Goal: Information Seeking & Learning: Learn about a topic

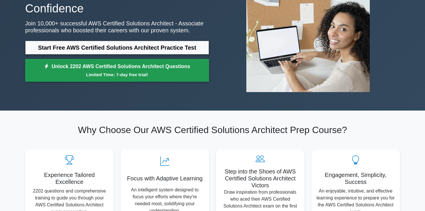
scroll to position [68, 0]
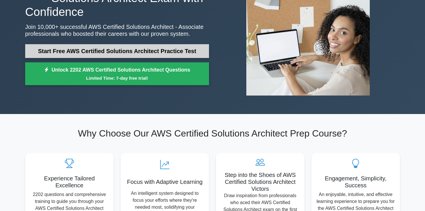
click at [111, 50] on link "Start Free AWS Certified Solutions Architect Practice Test" at bounding box center [117, 51] width 184 height 14
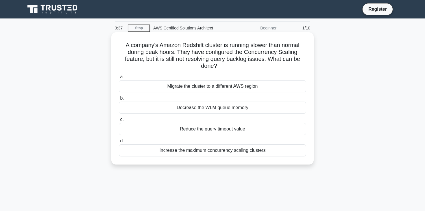
click at [185, 152] on div "Increase the maximum concurrency scaling clusters" at bounding box center [212, 150] width 187 height 12
click at [119, 143] on input "d. Increase the maximum concurrency scaling clusters" at bounding box center [119, 141] width 0 height 4
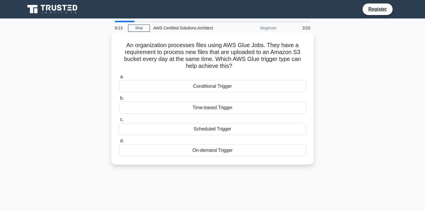
click at [208, 129] on div "Scheduled Trigger" at bounding box center [212, 129] width 187 height 12
click at [119, 122] on input "c. Scheduled Trigger" at bounding box center [119, 120] width 0 height 4
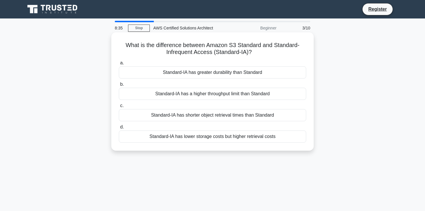
drag, startPoint x: 255, startPoint y: 52, endPoint x: 116, endPoint y: 40, distance: 140.3
click at [116, 40] on div "What is the difference between Amazon S3 Standard and Standard-Infrequent Acces…" at bounding box center [212, 92] width 198 height 114
copy h5 "What is the difference between Amazon S3 Standard and Standard-Infrequent Acces…"
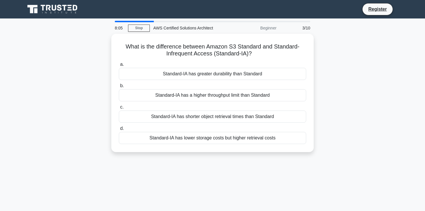
click at [175, 170] on div "8:05 Stop AWS Certified Solutions Architect Beginner 3/10 What is the differenc…" at bounding box center [212, 165] width 381 height 289
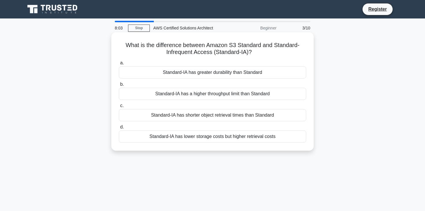
click at [193, 137] on div "Standard-IA has lower storage costs but higher retrieval costs" at bounding box center [212, 137] width 187 height 12
click at [119, 129] on input "d. Standard-IA has lower storage costs but higher retrieval costs" at bounding box center [119, 127] width 0 height 4
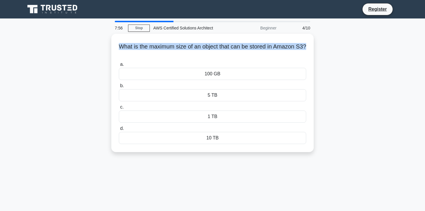
drag, startPoint x: 119, startPoint y: 44, endPoint x: 324, endPoint y: 45, distance: 204.8
click at [324, 45] on div "What is the maximum size of an object that can be stored in Amazon S3? .spinner…" at bounding box center [212, 96] width 381 height 125
copy h5 "What is the maximum size of an object that can be stored in Amazon S3?"
click at [356, 97] on div "What is the maximum size of an object that can be stored in Amazon S3? .spinner…" at bounding box center [212, 96] width 381 height 125
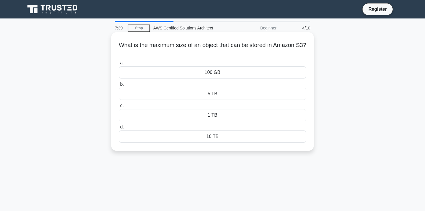
click at [265, 94] on div "5 TB" at bounding box center [212, 94] width 187 height 12
click at [119, 86] on input "b. 5 TB" at bounding box center [119, 85] width 0 height 4
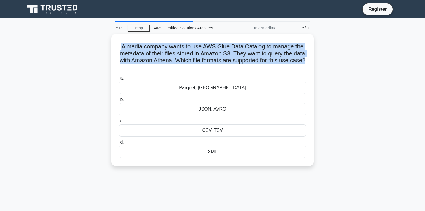
drag, startPoint x: 308, startPoint y: 59, endPoint x: 108, endPoint y: 44, distance: 200.7
click at [108, 44] on div "A media company wants to use AWS Glue Data Catalog to manage the metadata of th…" at bounding box center [212, 103] width 381 height 139
copy h5 "A media company wants to use AWS Glue Data Catalog to manage the metadata of th…"
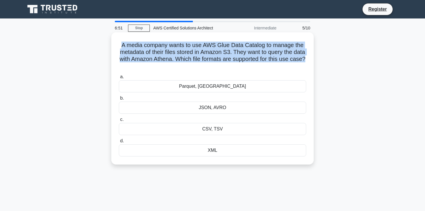
click at [304, 56] on h5 "A media company wants to use AWS Glue Data Catalog to manage the metadata of th…" at bounding box center [212, 56] width 188 height 28
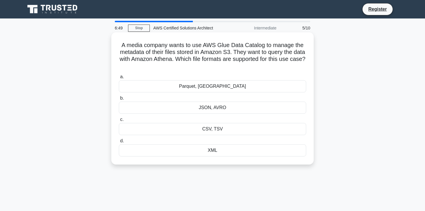
click at [256, 82] on div "Parquet, ORC" at bounding box center [212, 86] width 187 height 12
click at [119, 79] on input "a. Parquet, ORC" at bounding box center [119, 77] width 0 height 4
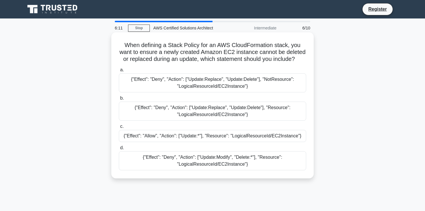
click at [215, 114] on div "{"Effect": "Deny", "Action": ["Update:Replace", "Update:Delete"], "Resource": "…" at bounding box center [212, 111] width 187 height 19
click at [119, 100] on input "b. {"Effect": "Deny", "Action": ["Update:Replace", "Update:Delete"], "Resource"…" at bounding box center [119, 98] width 0 height 4
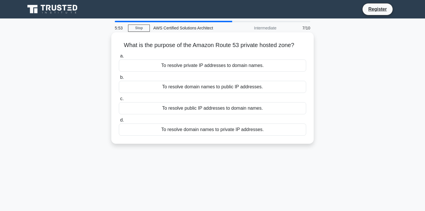
click at [232, 66] on div "To resolve private IP addresses to domain names." at bounding box center [212, 65] width 187 height 12
click at [119, 58] on input "a. To resolve private IP addresses to domain names." at bounding box center [119, 56] width 0 height 4
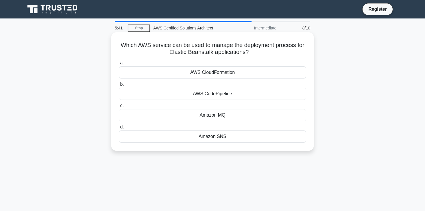
click at [228, 72] on div "AWS CloudFormation" at bounding box center [212, 72] width 187 height 12
click at [119, 65] on input "a. AWS CloudFormation" at bounding box center [119, 63] width 0 height 4
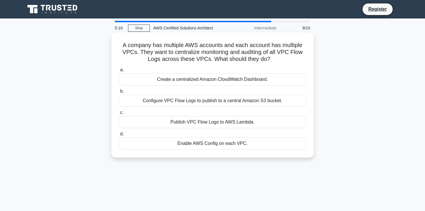
click at [213, 77] on div "Create a centralized Amazon CloudWatch Dashboard." at bounding box center [212, 79] width 187 height 12
click at [119, 72] on input "a. Create a centralized Amazon CloudWatch Dashboard." at bounding box center [119, 70] width 0 height 4
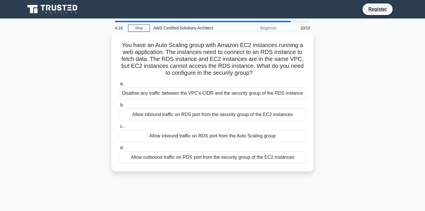
drag, startPoint x: 253, startPoint y: 72, endPoint x: 123, endPoint y: 47, distance: 132.4
click at [123, 47] on h5 "You have an Auto Scaling group with Amazon EC2 instances running a web applicat…" at bounding box center [212, 59] width 188 height 35
copy h5 "You have an Auto Scaling group with Amazon EC2 instances running a web applicat…"
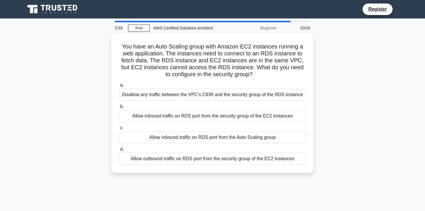
click at [349, 113] on div "You have an Auto Scaling group with Amazon EC2 instances running a web applicat…" at bounding box center [212, 107] width 381 height 146
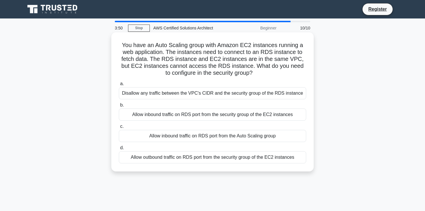
click at [248, 116] on div "Allow inbound traffic on RDS port from the security group of the EC2 instances" at bounding box center [212, 115] width 187 height 12
click at [119, 107] on input "b. Allow inbound traffic on RDS port from the security group of the EC2 instanc…" at bounding box center [119, 105] width 0 height 4
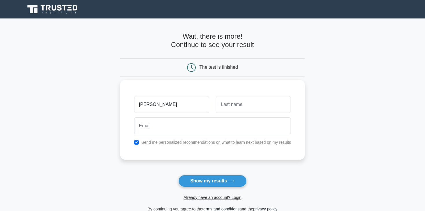
type input "[PERSON_NAME]"
click at [249, 106] on input "text" at bounding box center [253, 104] width 75 height 17
type input "Gupta"
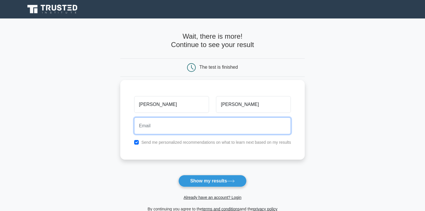
click at [199, 125] on input "email" at bounding box center [212, 126] width 157 height 17
type input "subhamguptaslg.1996@gmail.com"
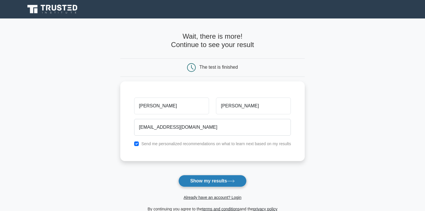
click at [203, 180] on button "Show my results" at bounding box center [212, 181] width 68 height 12
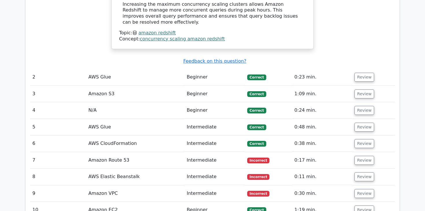
scroll to position [678, 0]
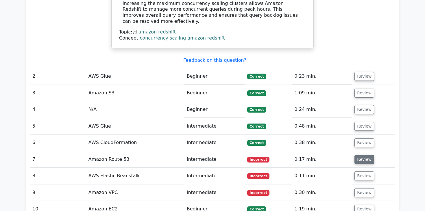
click at [358, 155] on button "Review" at bounding box center [364, 159] width 20 height 9
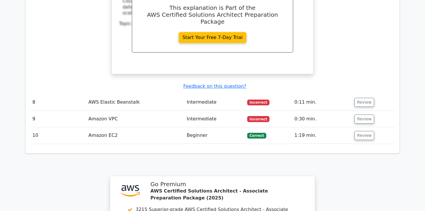
scroll to position [1000, 0]
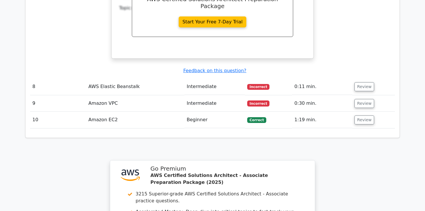
click at [169, 79] on td "AWS Elastic Beanstalk" at bounding box center [135, 87] width 98 height 16
click at [367, 82] on button "Review" at bounding box center [364, 86] width 20 height 9
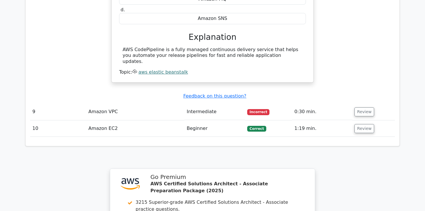
scroll to position [1174, 0]
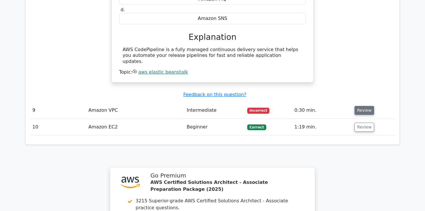
click at [358, 106] on button "Review" at bounding box center [364, 110] width 20 height 9
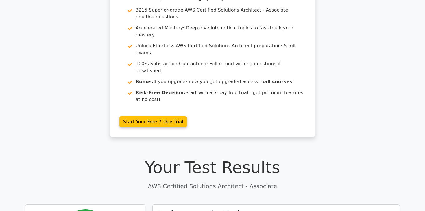
scroll to position [0, 0]
